Goal: Task Accomplishment & Management: Manage account settings

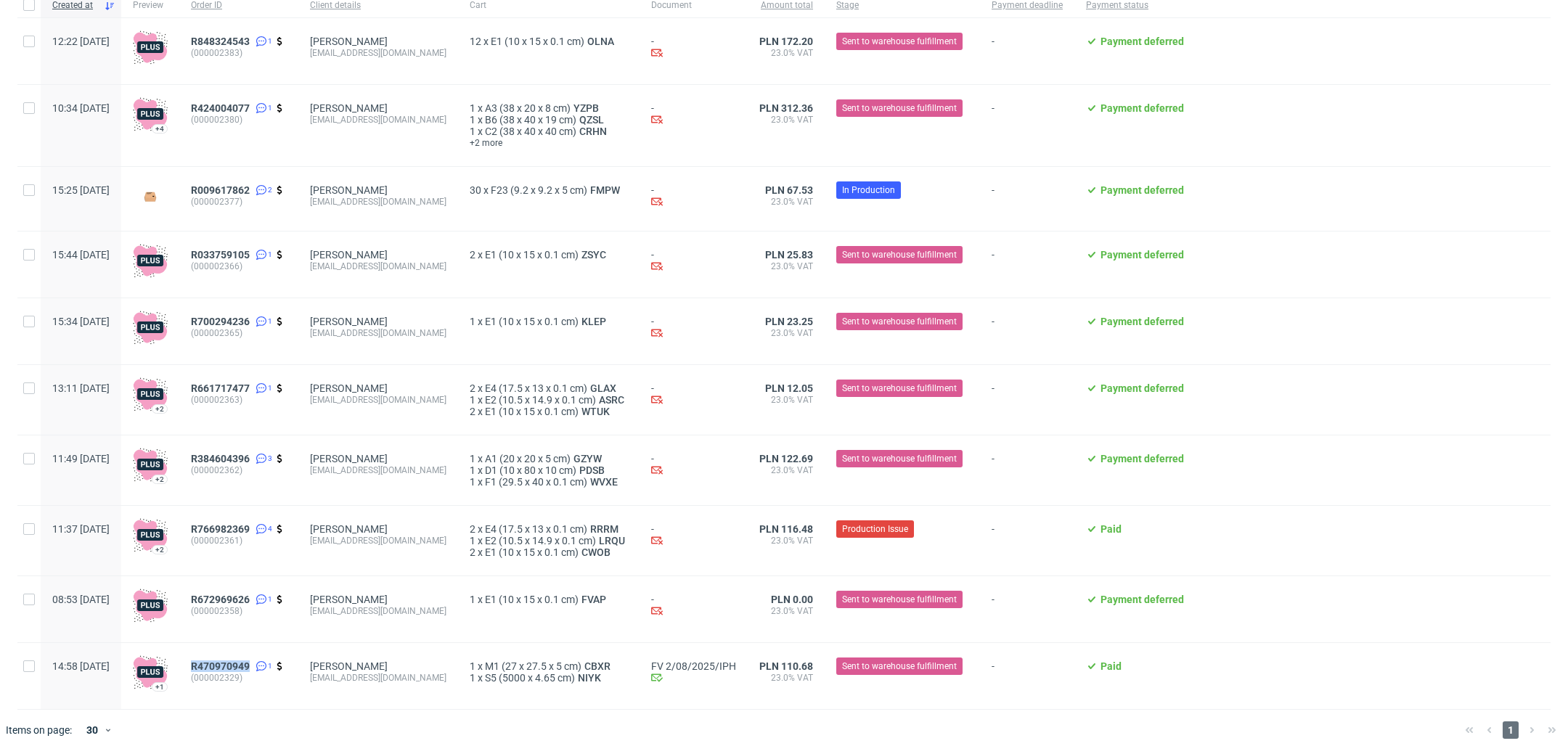
scroll to position [169, 0]
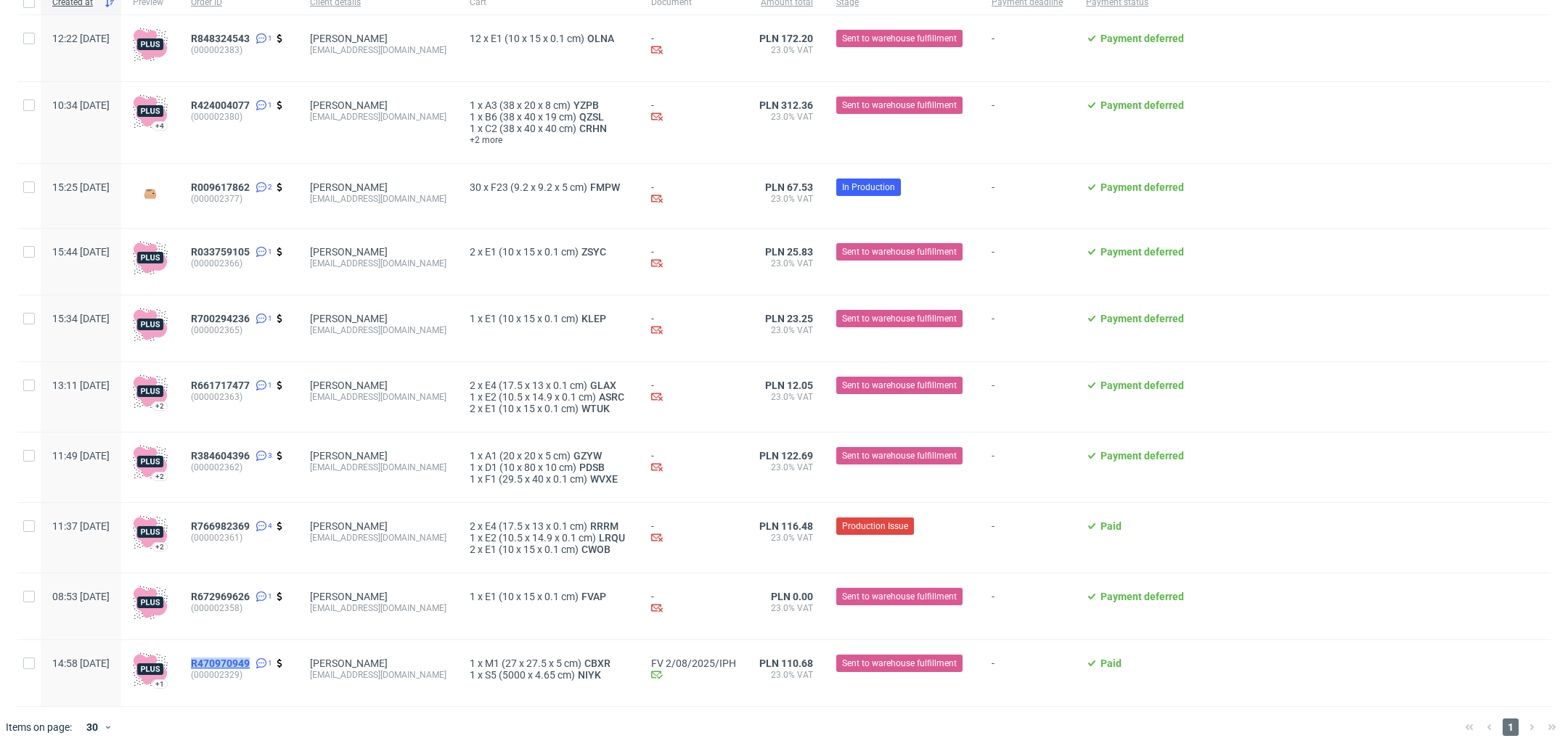
click at [250, 660] on span "R470970949" at bounding box center [219, 664] width 58 height 11
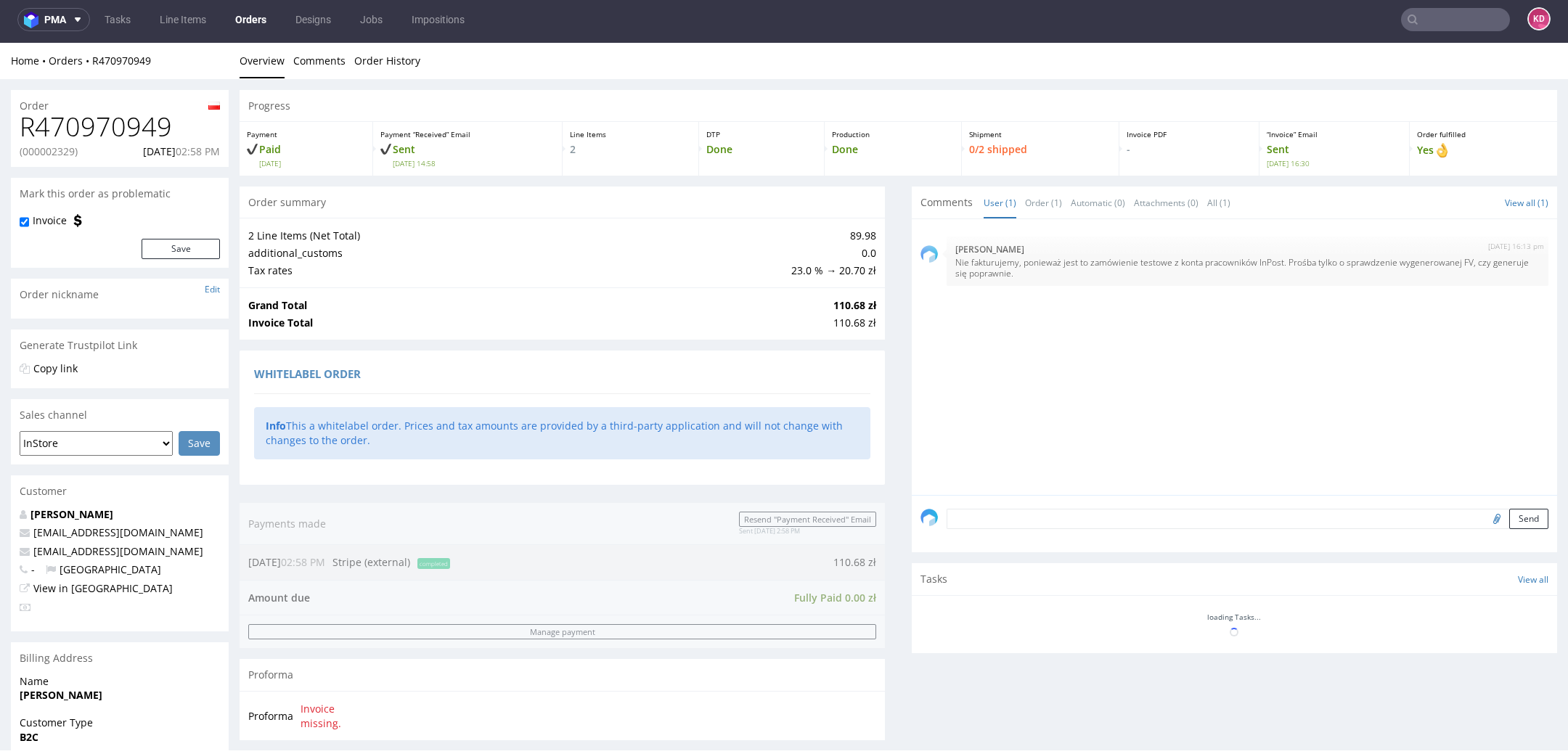
scroll to position [5, 0]
click at [1457, 29] on input "text" at bounding box center [1455, 19] width 109 height 23
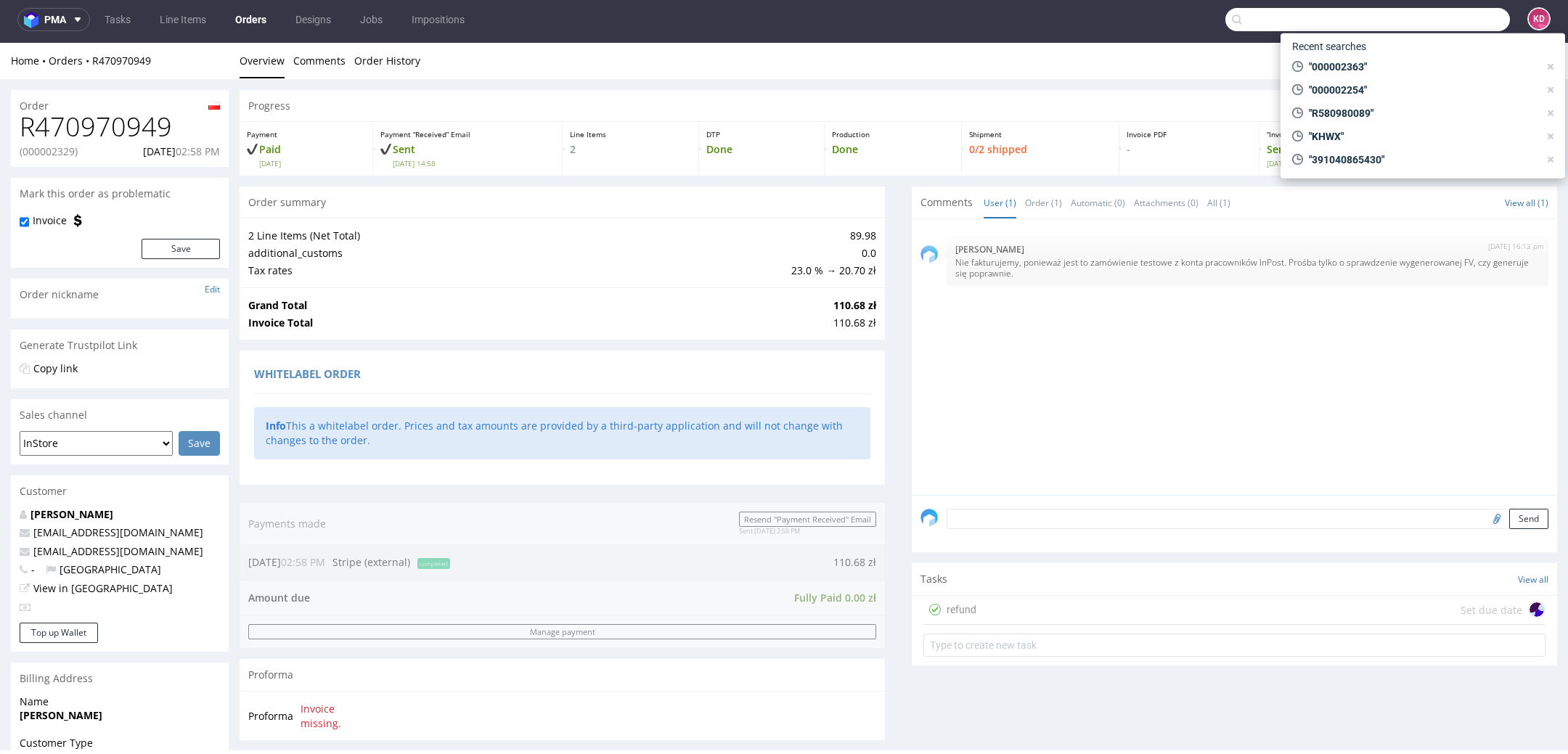
paste input "000002406"
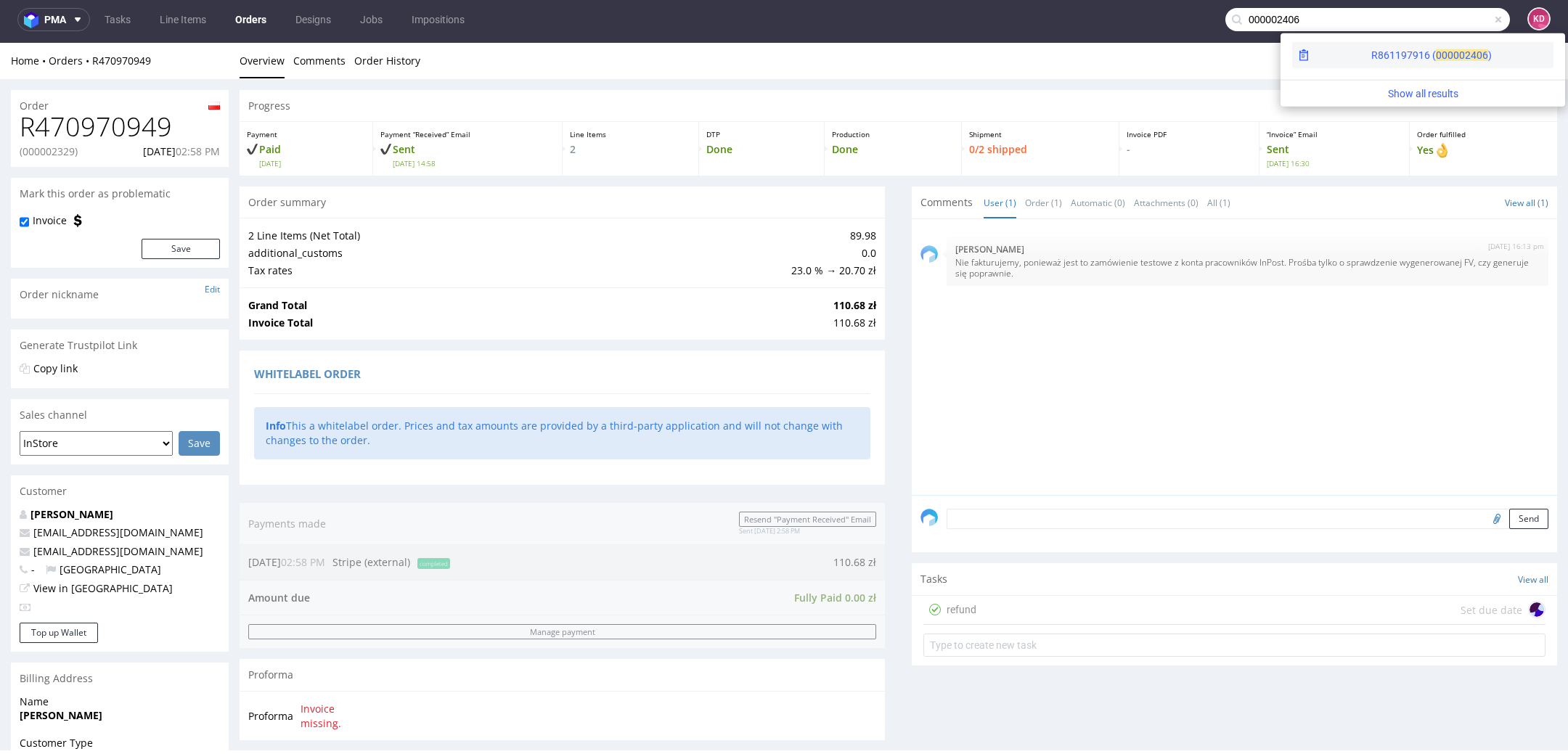
type input "000002406"
click at [1465, 48] on div "2406 )" at bounding box center [1478, 55] width 27 height 14
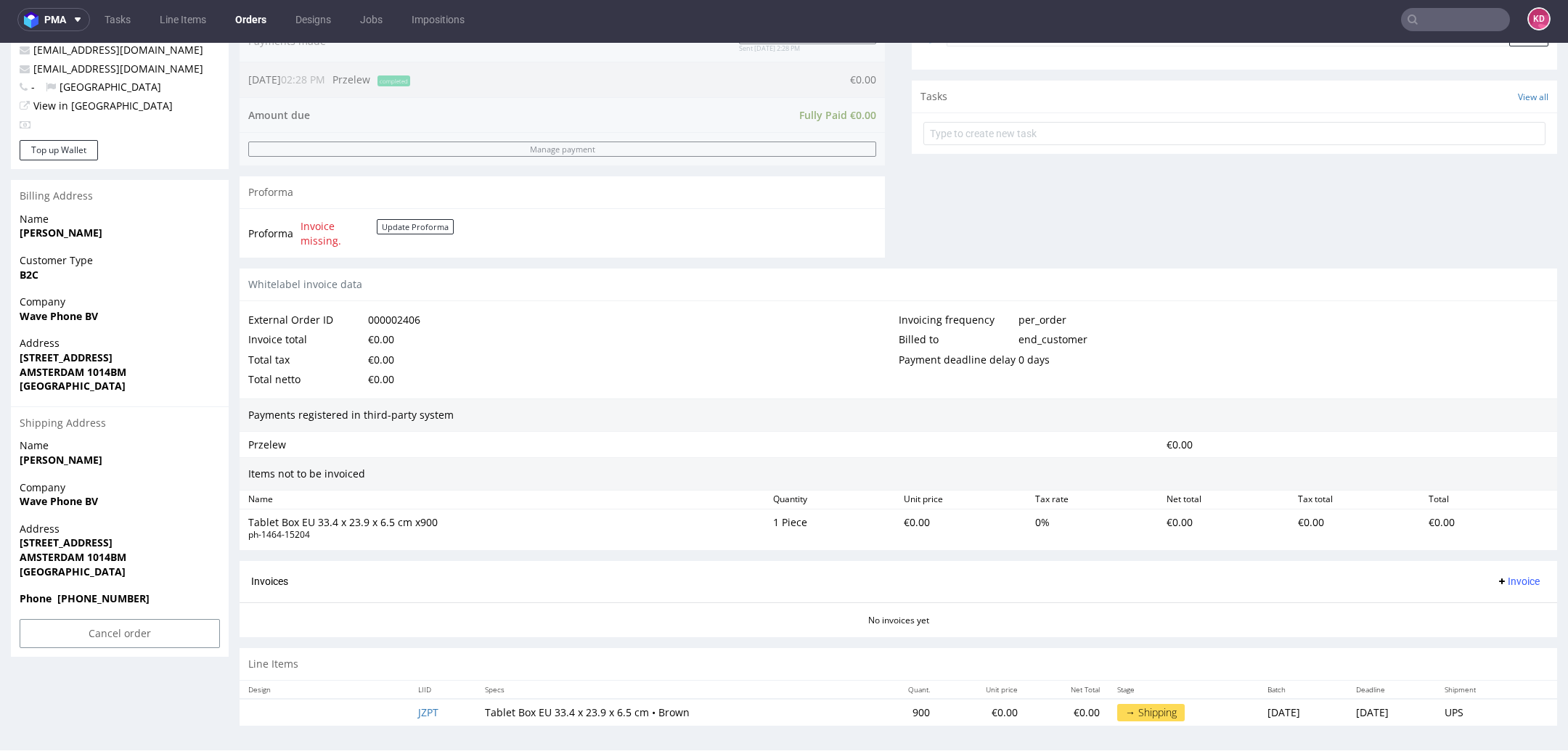
scroll to position [479, 0]
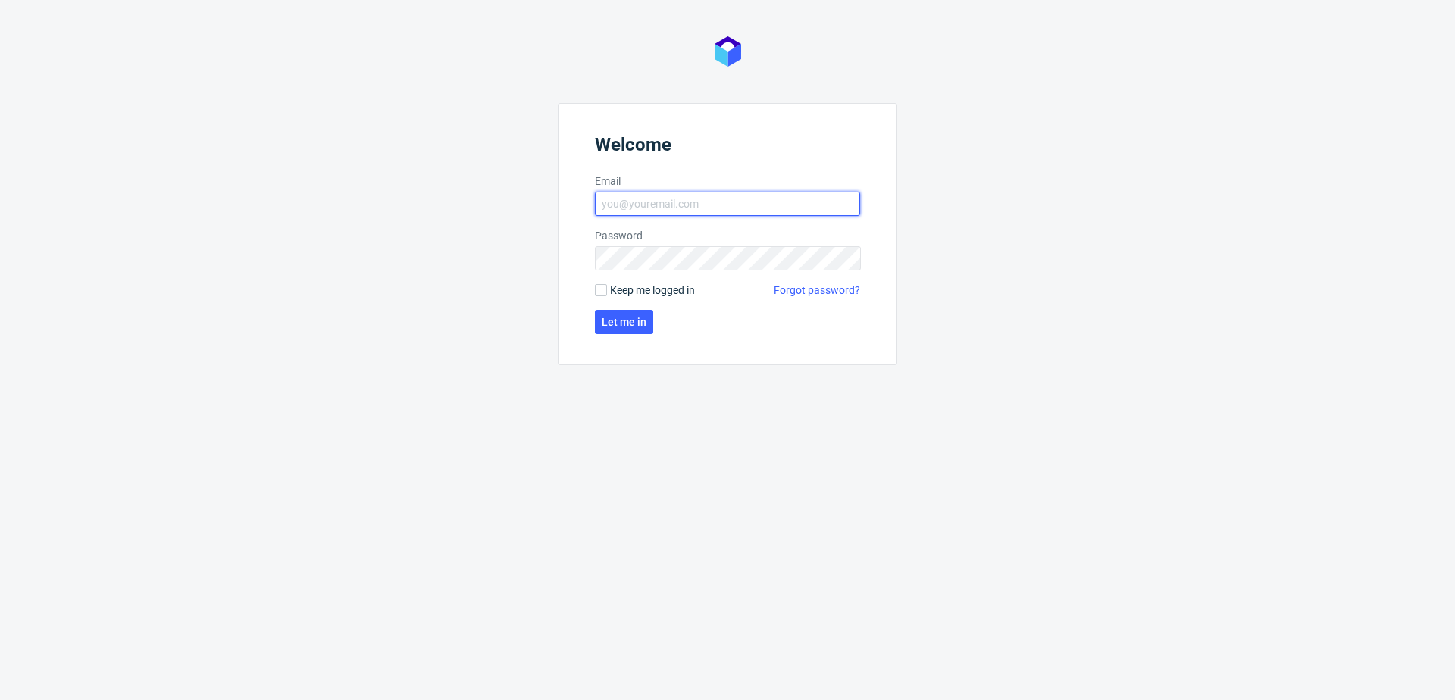
click at [675, 194] on input "Email" at bounding box center [727, 204] width 265 height 24
type input "katarzyna.drabczyk@packhelp.com"
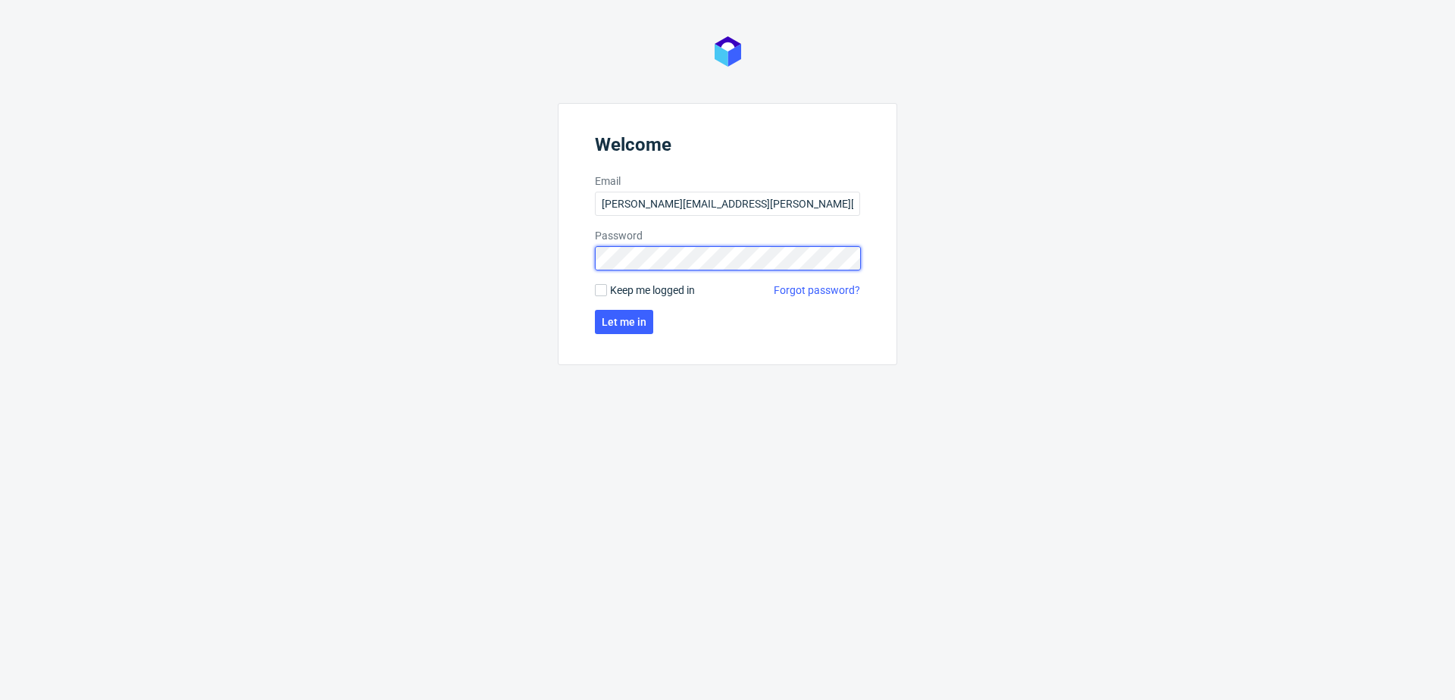
click button "Let me in" at bounding box center [624, 322] width 58 height 24
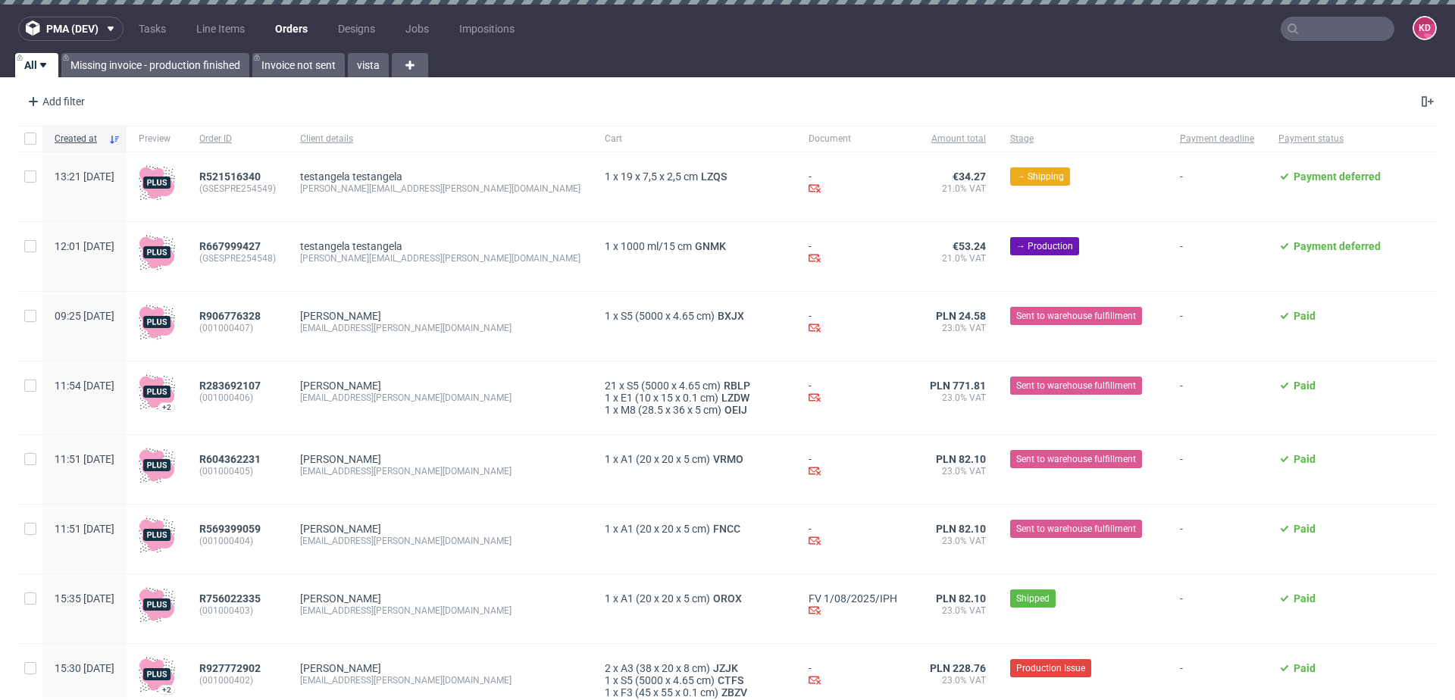
click at [1331, 34] on input "text" at bounding box center [1338, 29] width 114 height 24
paste input "000002406"
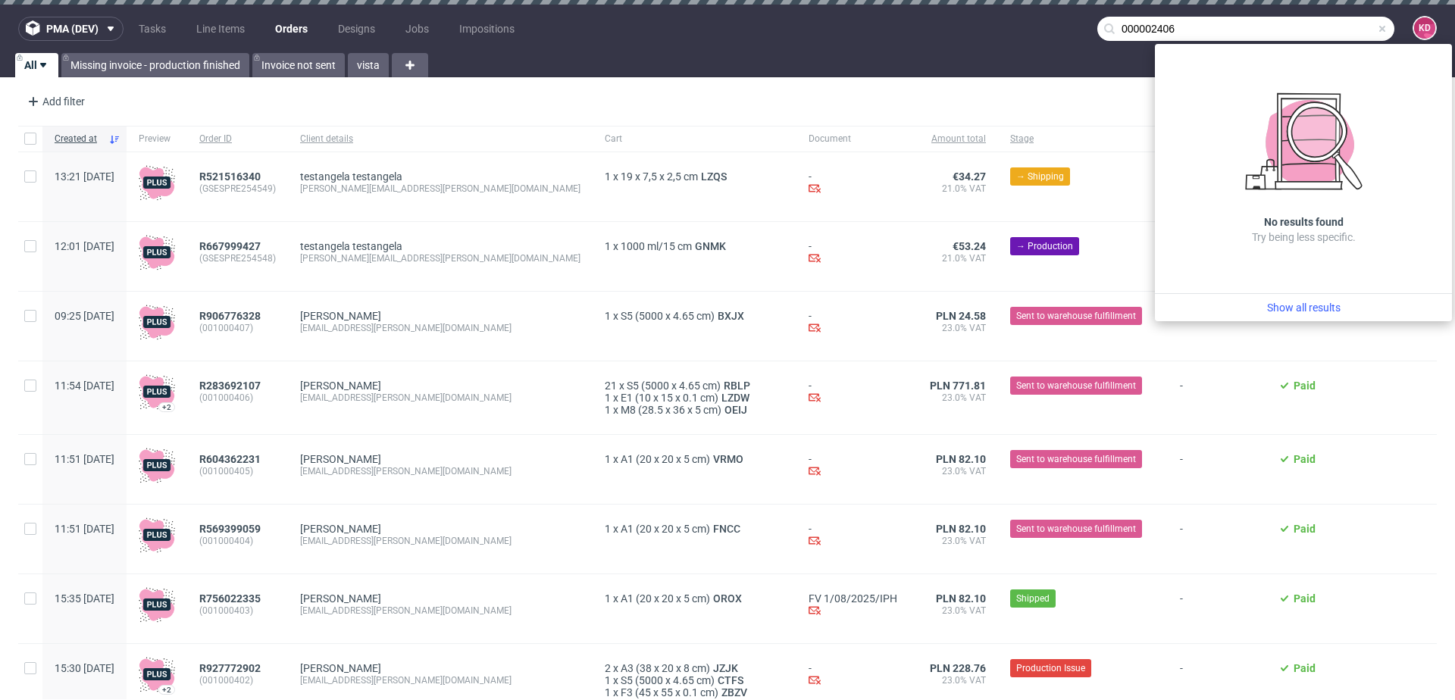
type input "000002406"
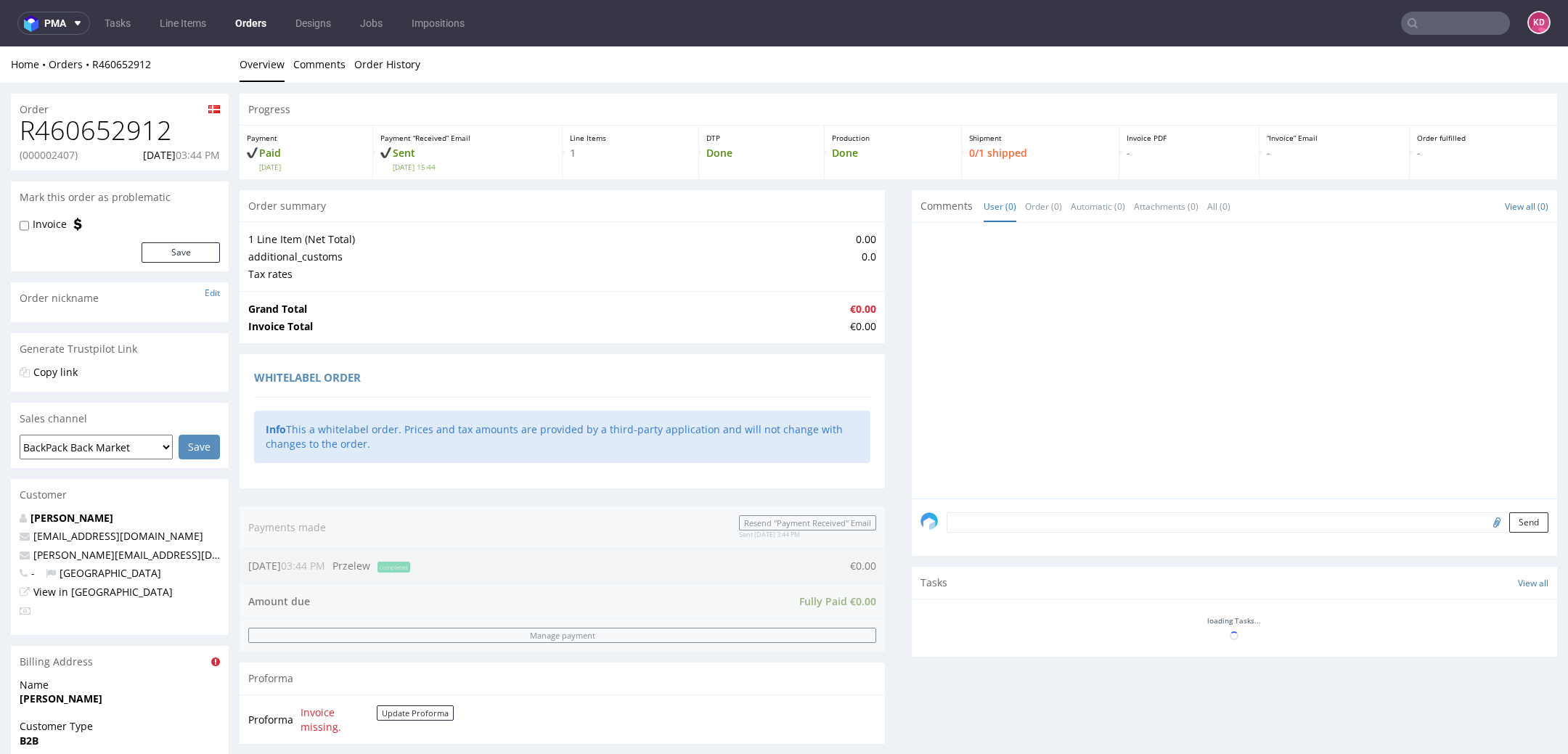
click at [981, 531] on textarea at bounding box center [1247, 522] width 602 height 20
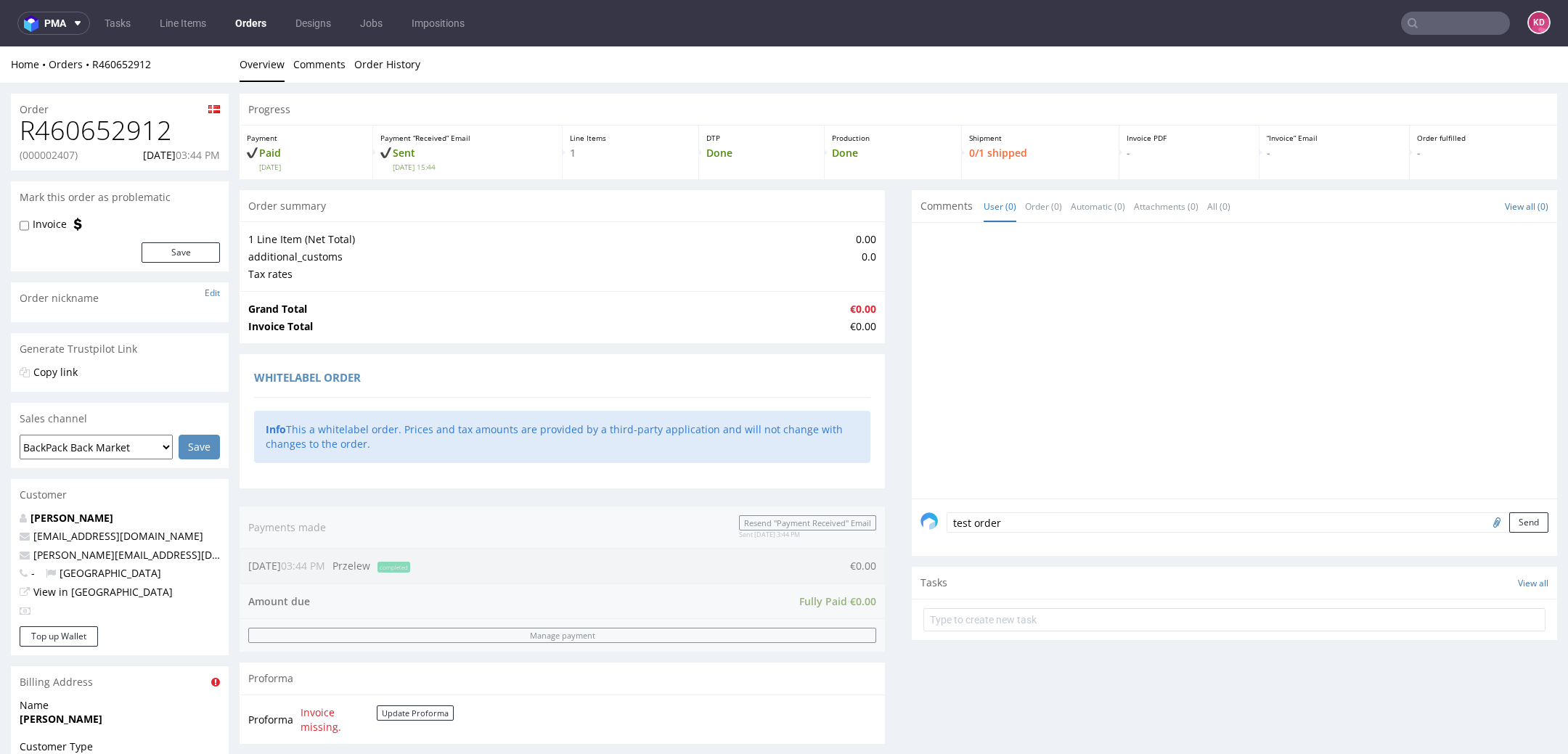
scroll to position [11, 0]
type textarea "test order"
click at [1519, 513] on button "Send" at bounding box center [1528, 522] width 39 height 20
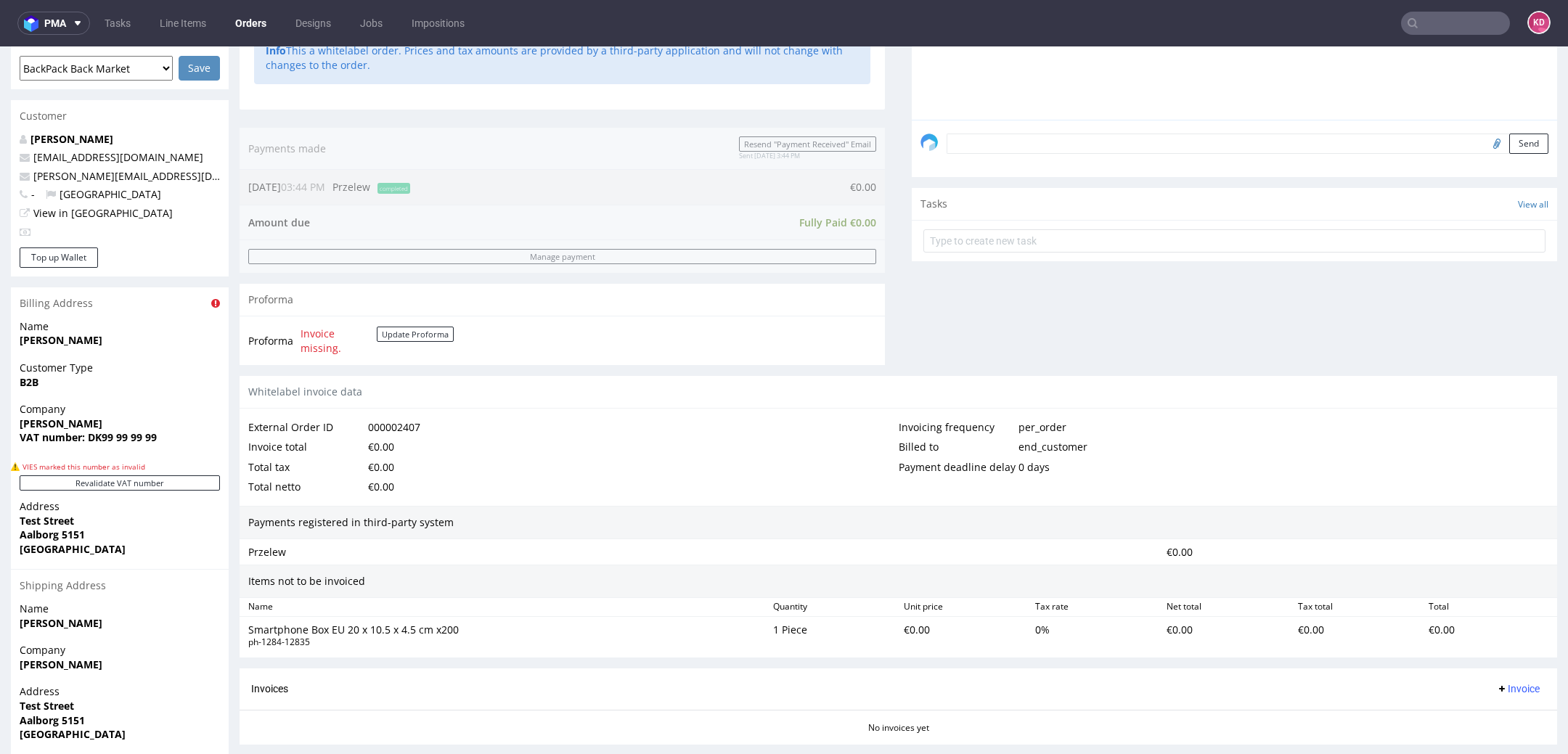
scroll to position [483, 0]
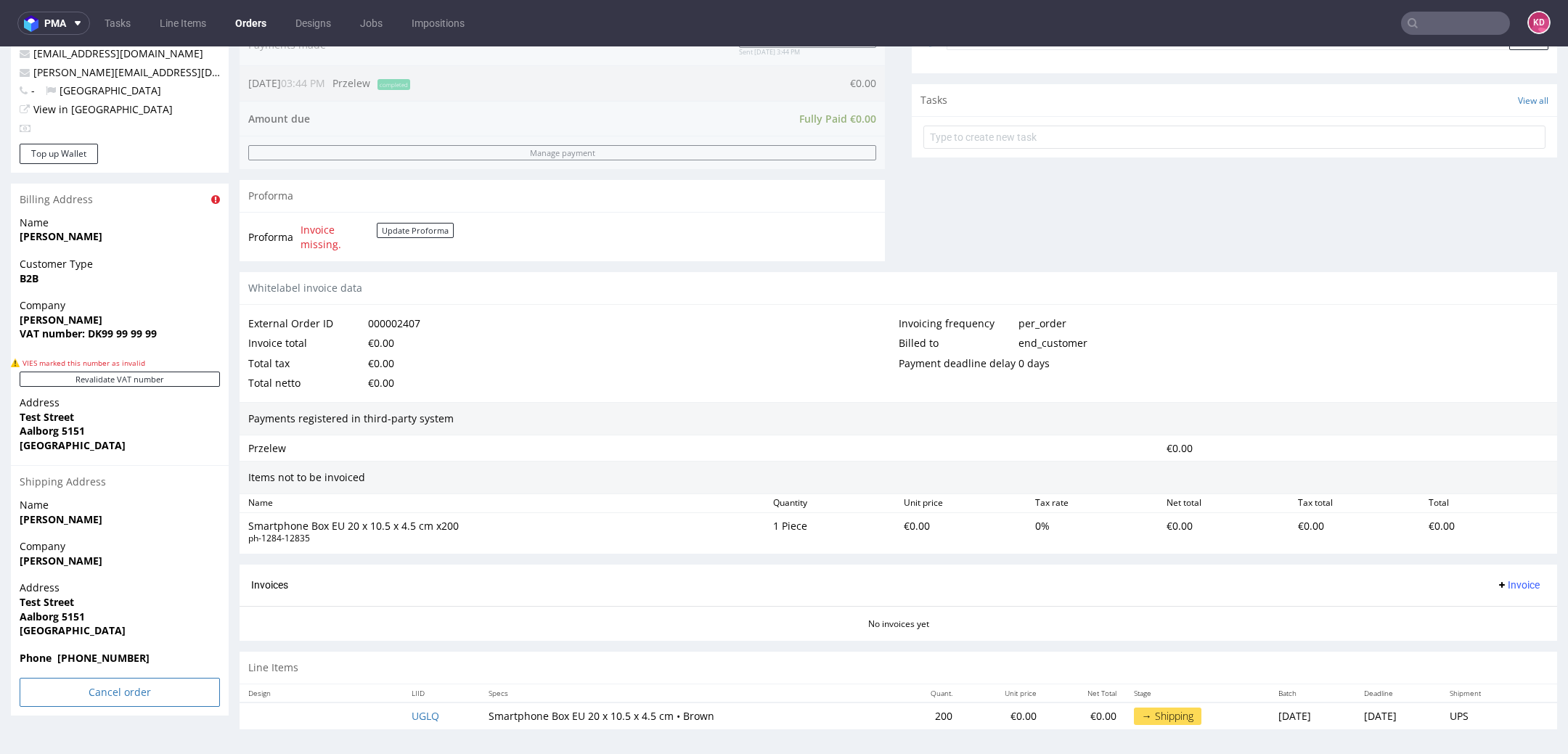
click at [113, 688] on input "Cancel order" at bounding box center [119, 693] width 200 height 29
click at [101, 649] on link "Yes" at bounding box center [97, 652] width 41 height 22
